Goal: Task Accomplishment & Management: Complete application form

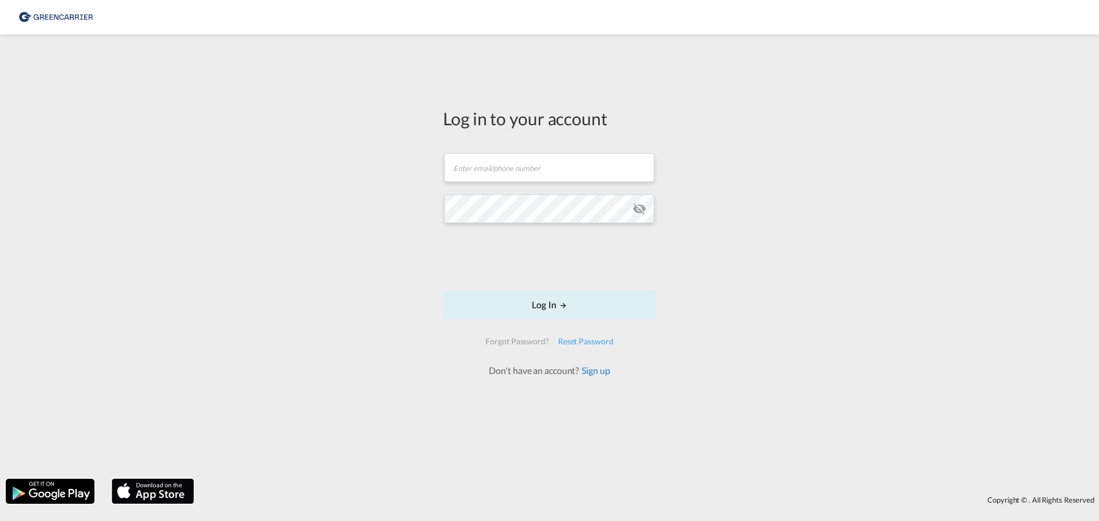
click at [600, 371] on link "Sign up" at bounding box center [594, 370] width 31 height 11
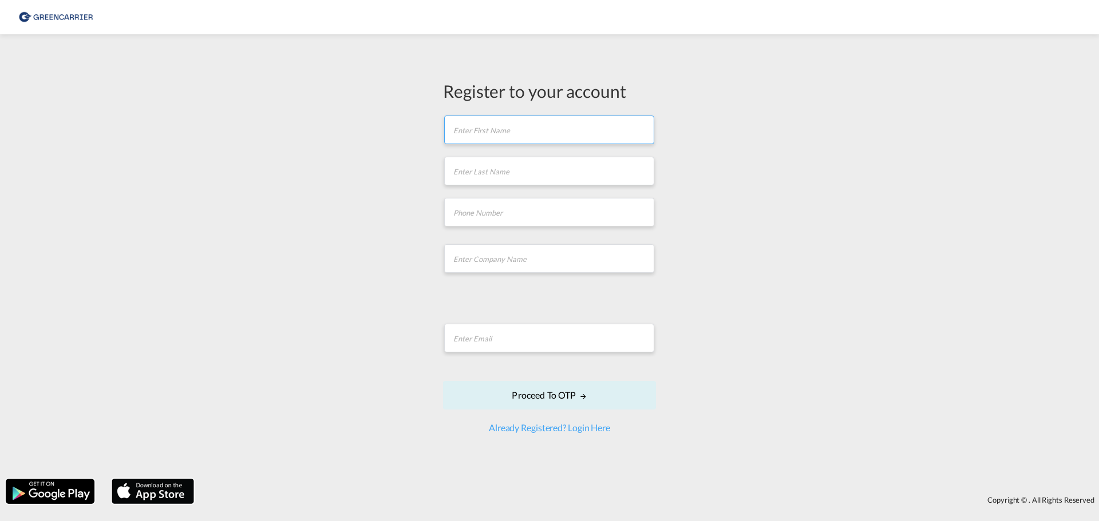
click at [471, 135] on input "text" at bounding box center [549, 130] width 210 height 29
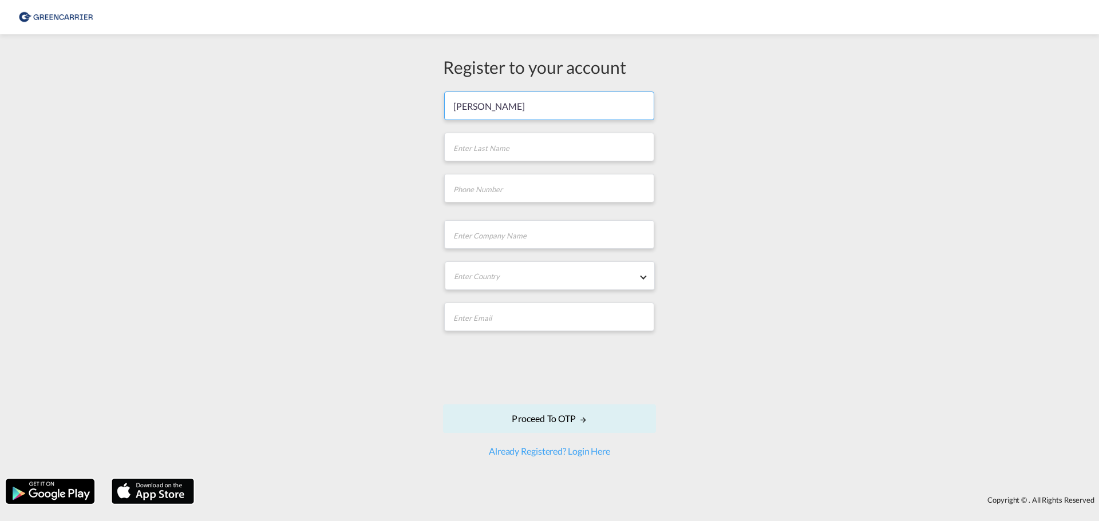
type input "[PERSON_NAME]"
type input "Bielert"
type input "[PHONE_NUMBER]"
click at [463, 235] on input "text" at bounding box center [549, 234] width 210 height 29
type input "Wapro"
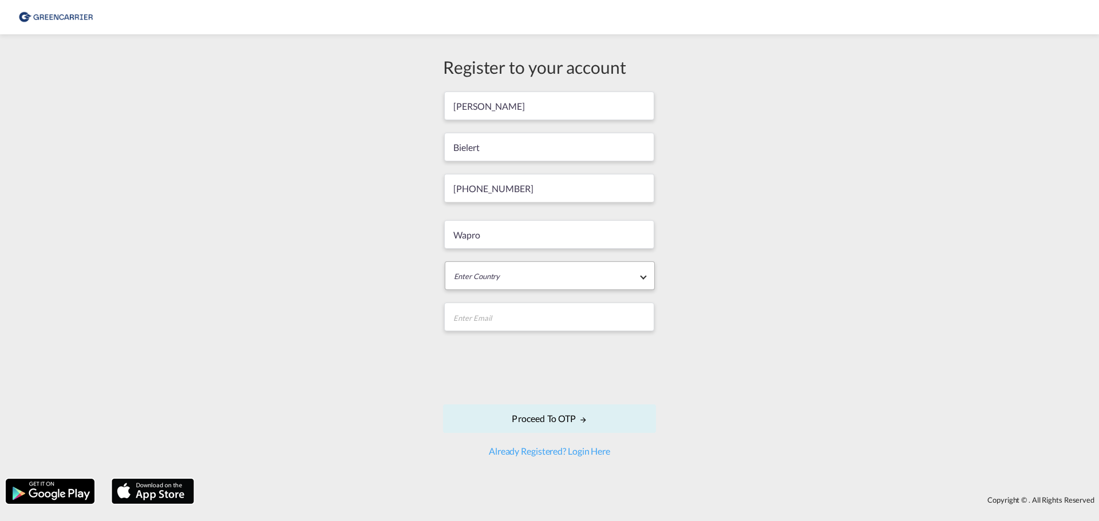
click at [461, 276] on md-select "Enter Country [GEOGRAPHIC_DATA] [GEOGRAPHIC_DATA] [GEOGRAPHIC_DATA] [US_STATE] …" at bounding box center [550, 276] width 210 height 29
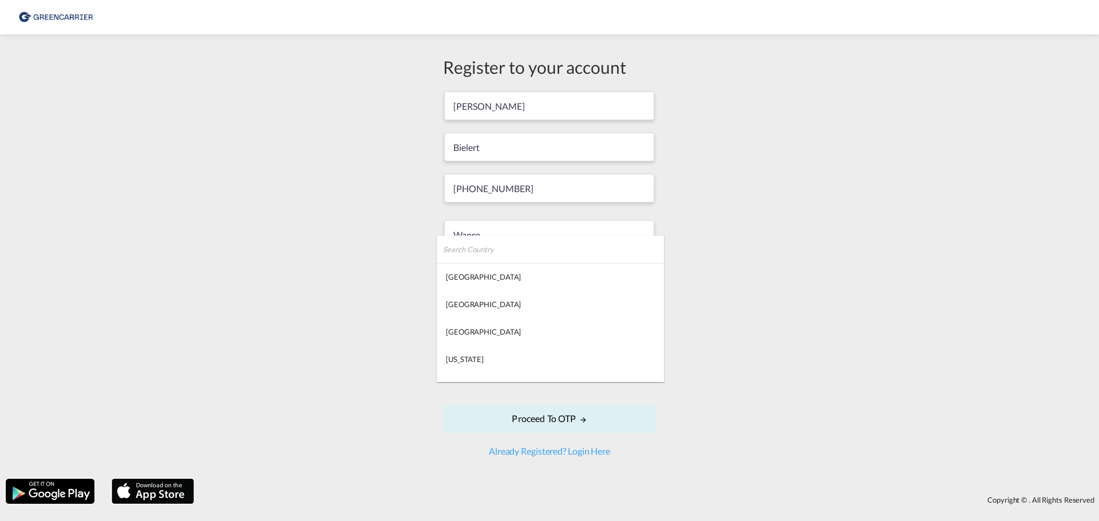
type md-option "[GEOGRAPHIC_DATA]"
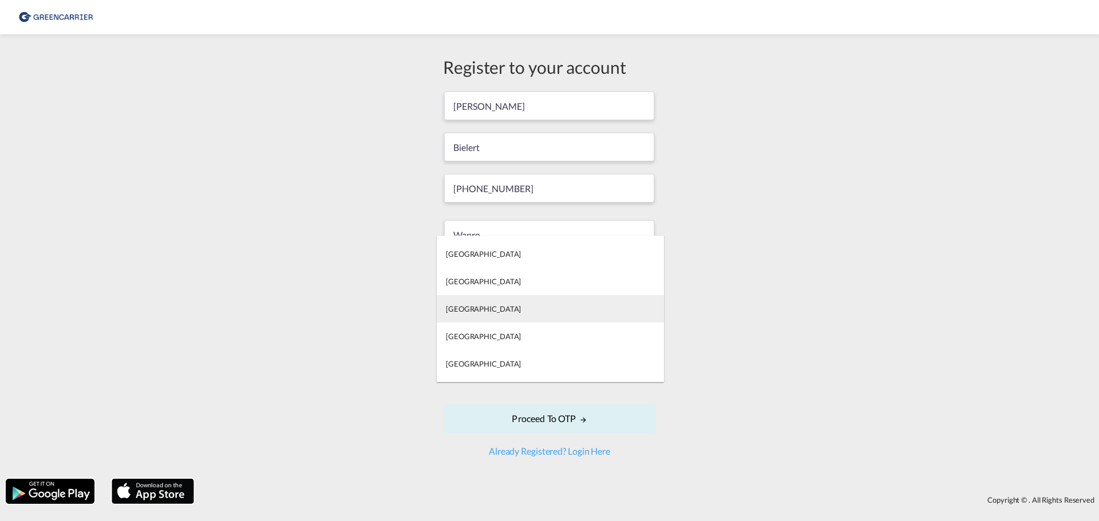
type md-option "[GEOGRAPHIC_DATA]"
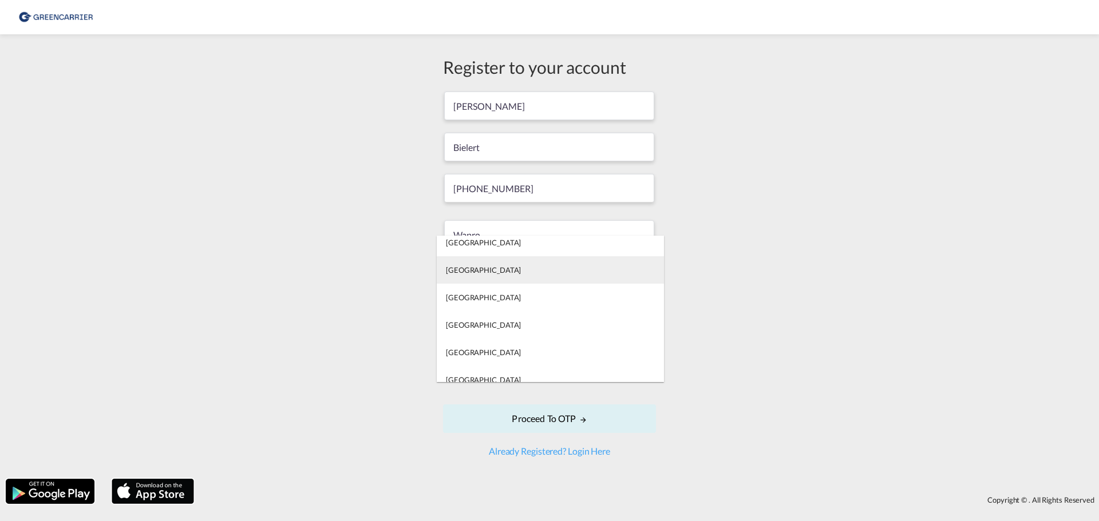
scroll to position [6592, 0]
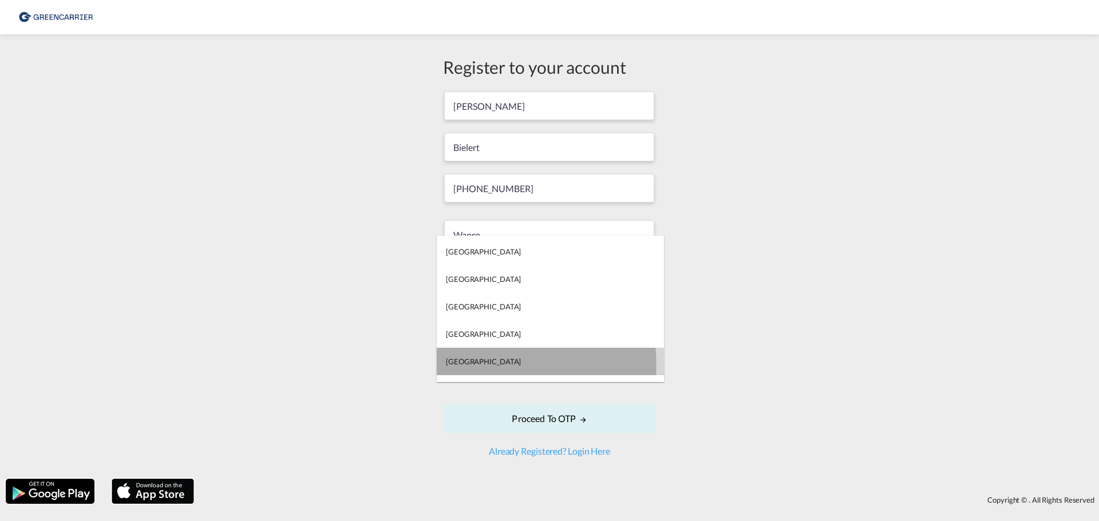
click at [476, 365] on div "[GEOGRAPHIC_DATA]" at bounding box center [483, 362] width 75 height 10
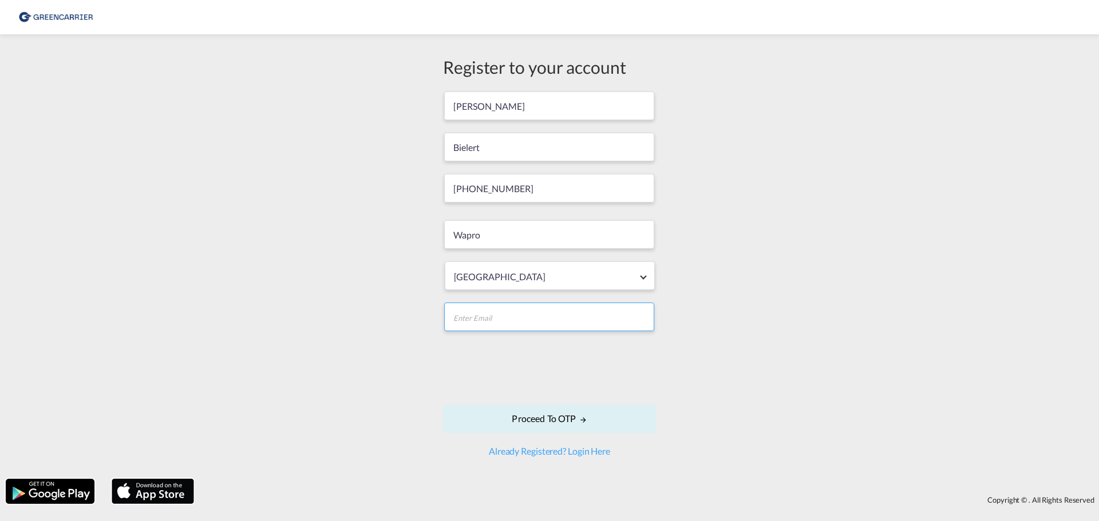
click at [482, 319] on input "email" at bounding box center [549, 317] width 210 height 29
type input "[PERSON_NAME][EMAIL_ADDRESS][PERSON_NAME][DOMAIN_NAME]"
click at [548, 420] on button "Proceed to OTP" at bounding box center [549, 419] width 213 height 29
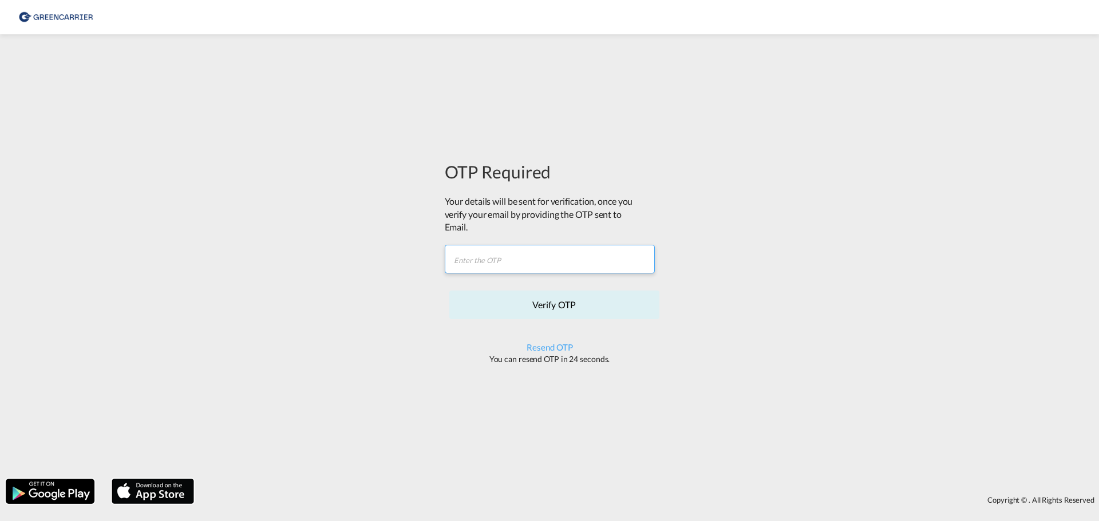
click at [462, 260] on input "text" at bounding box center [550, 259] width 210 height 29
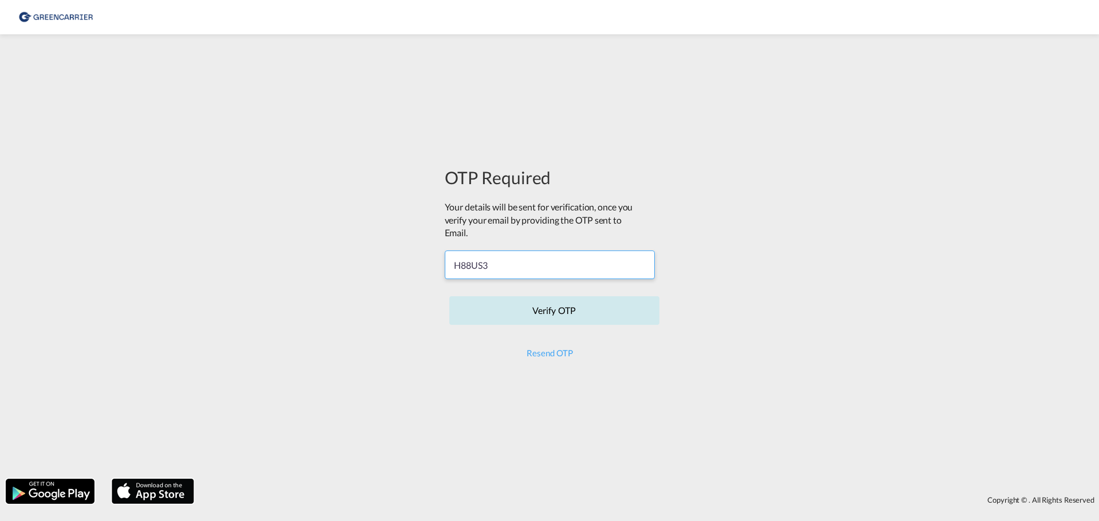
type input "H88US3"
click at [565, 307] on button "Verify OTP" at bounding box center [554, 310] width 210 height 29
